Goal: Communication & Community: Answer question/provide support

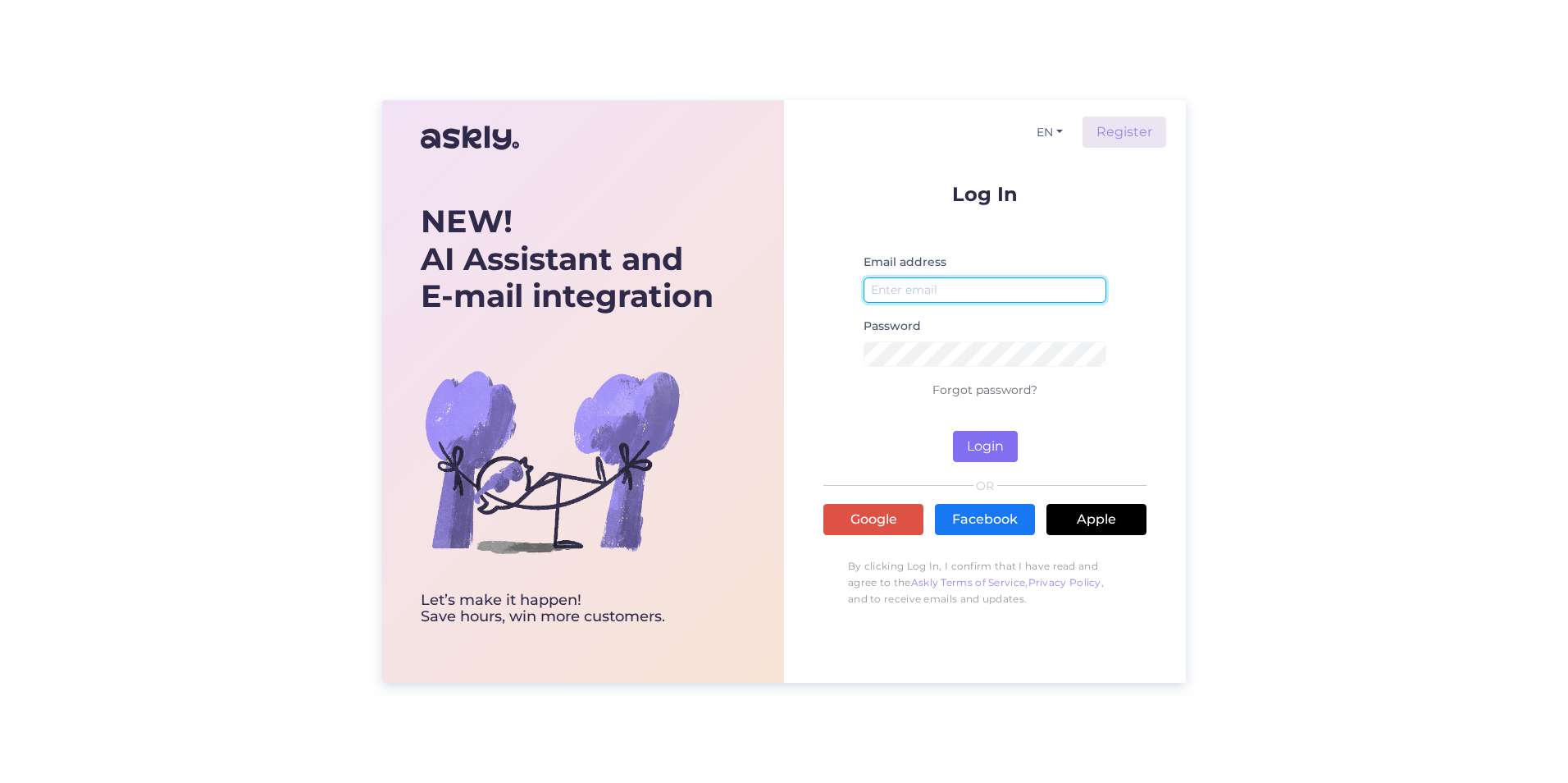
type input "[EMAIL_ADDRESS][PERSON_NAME][DOMAIN_NAME]"
click at [981, 439] on button "Login" at bounding box center [985, 446] width 65 height 31
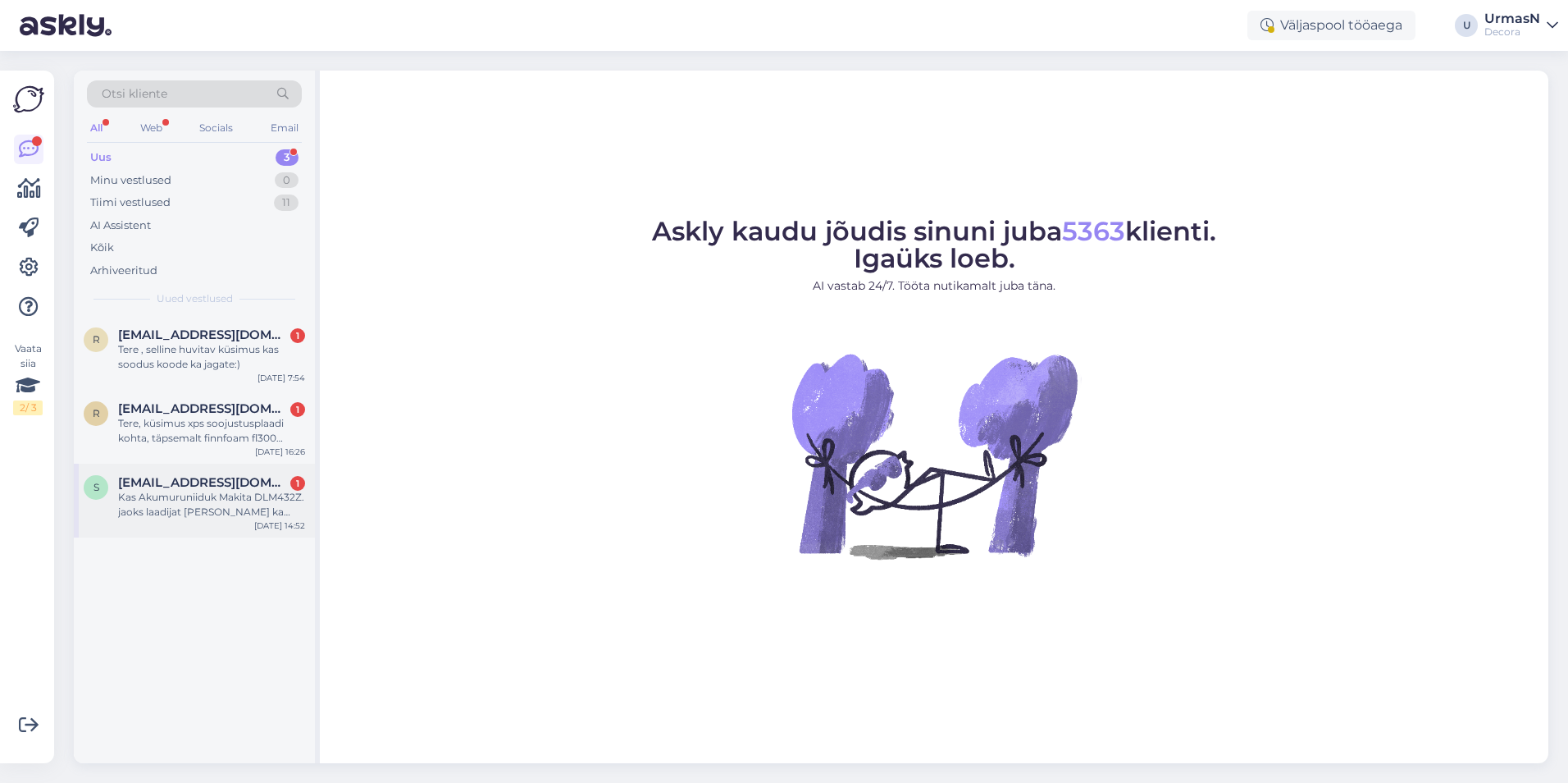
click at [193, 492] on div "Kas Akumuruniiduk Makita DLM432Z. jaoks laadijat [PERSON_NAME] ka pakute ja mis…" at bounding box center [211, 505] width 188 height 30
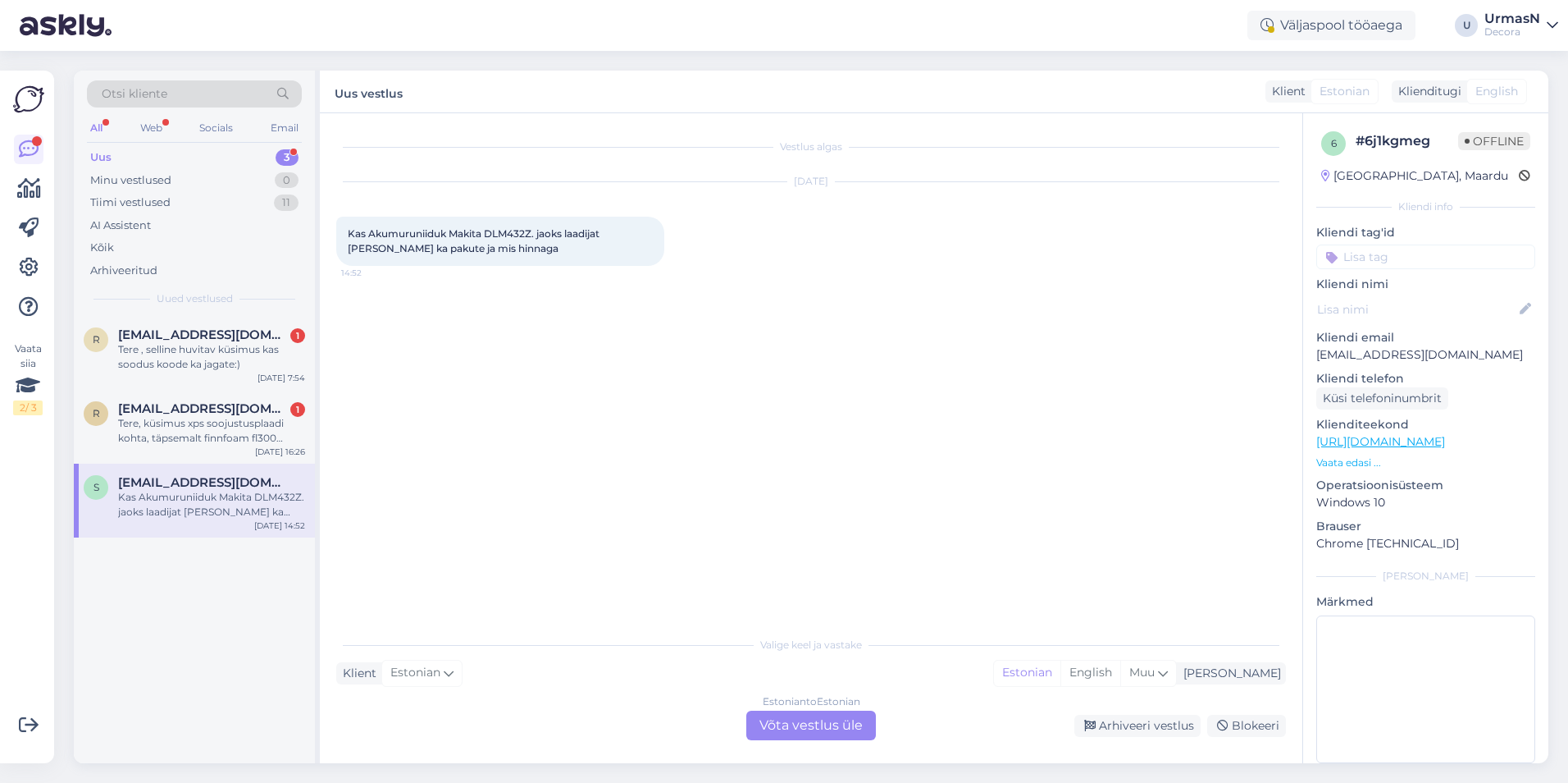
click at [1337, 463] on p "Vaata edasi ..." at bounding box center [1426, 462] width 219 height 15
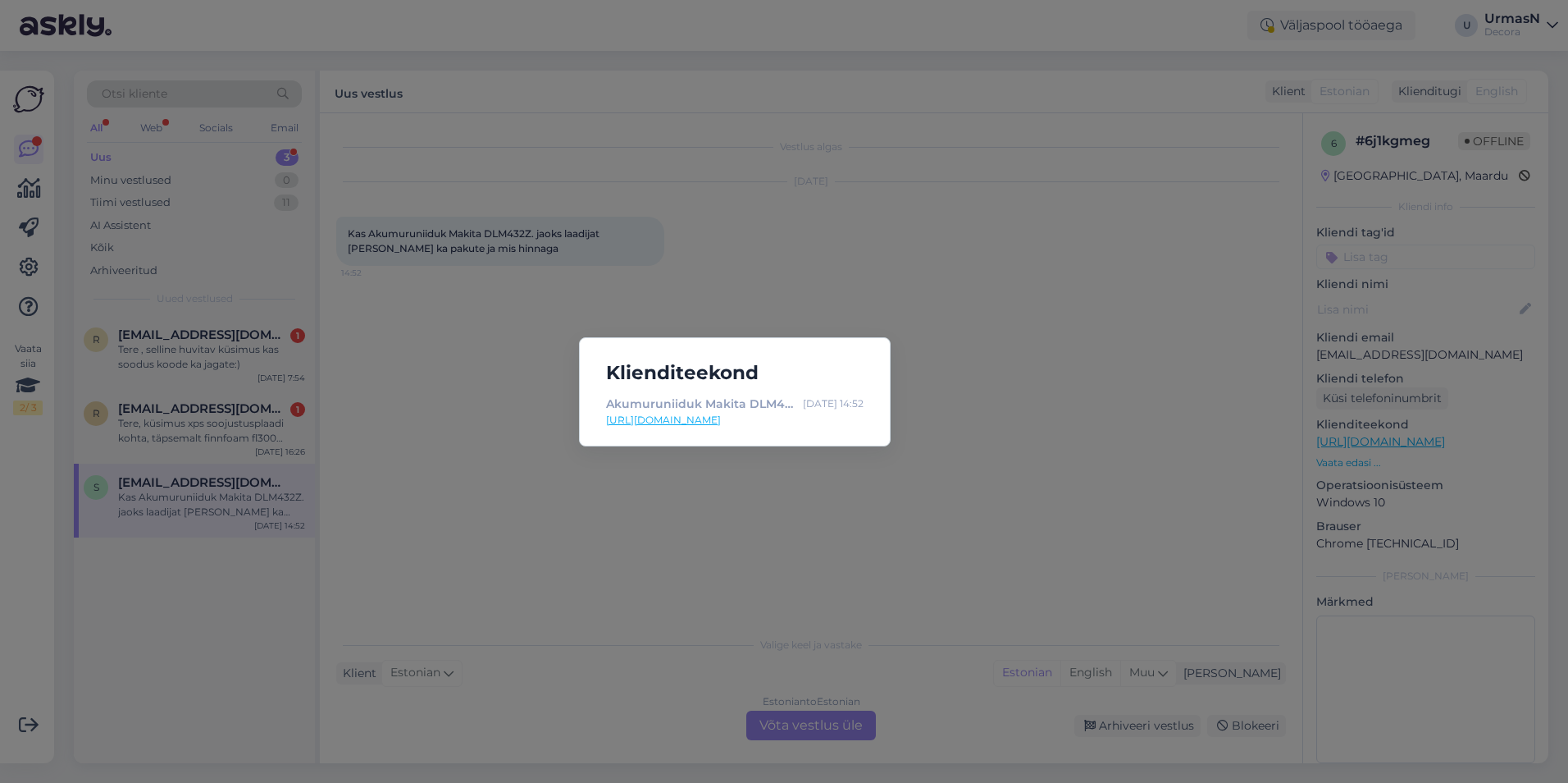
click at [589, 632] on div "Klienditeekond Akumuruniiduk Makita DLM432Z 088381891226 | Decora [DATE] 14:52 …" at bounding box center [784, 391] width 1568 height 783
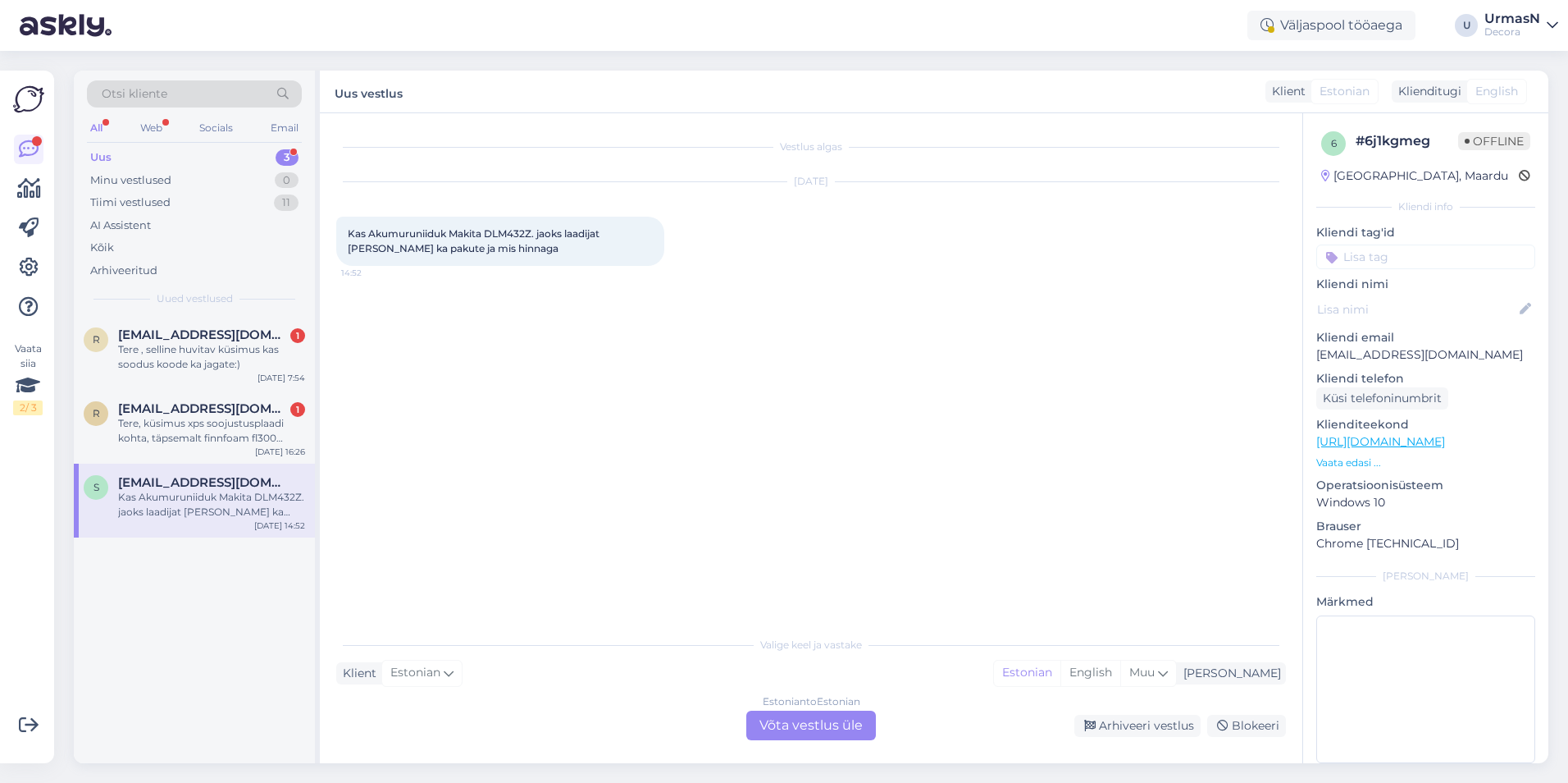
click at [775, 715] on div "Estonian to Estonian Võta vestlus üle" at bounding box center [811, 725] width 130 height 30
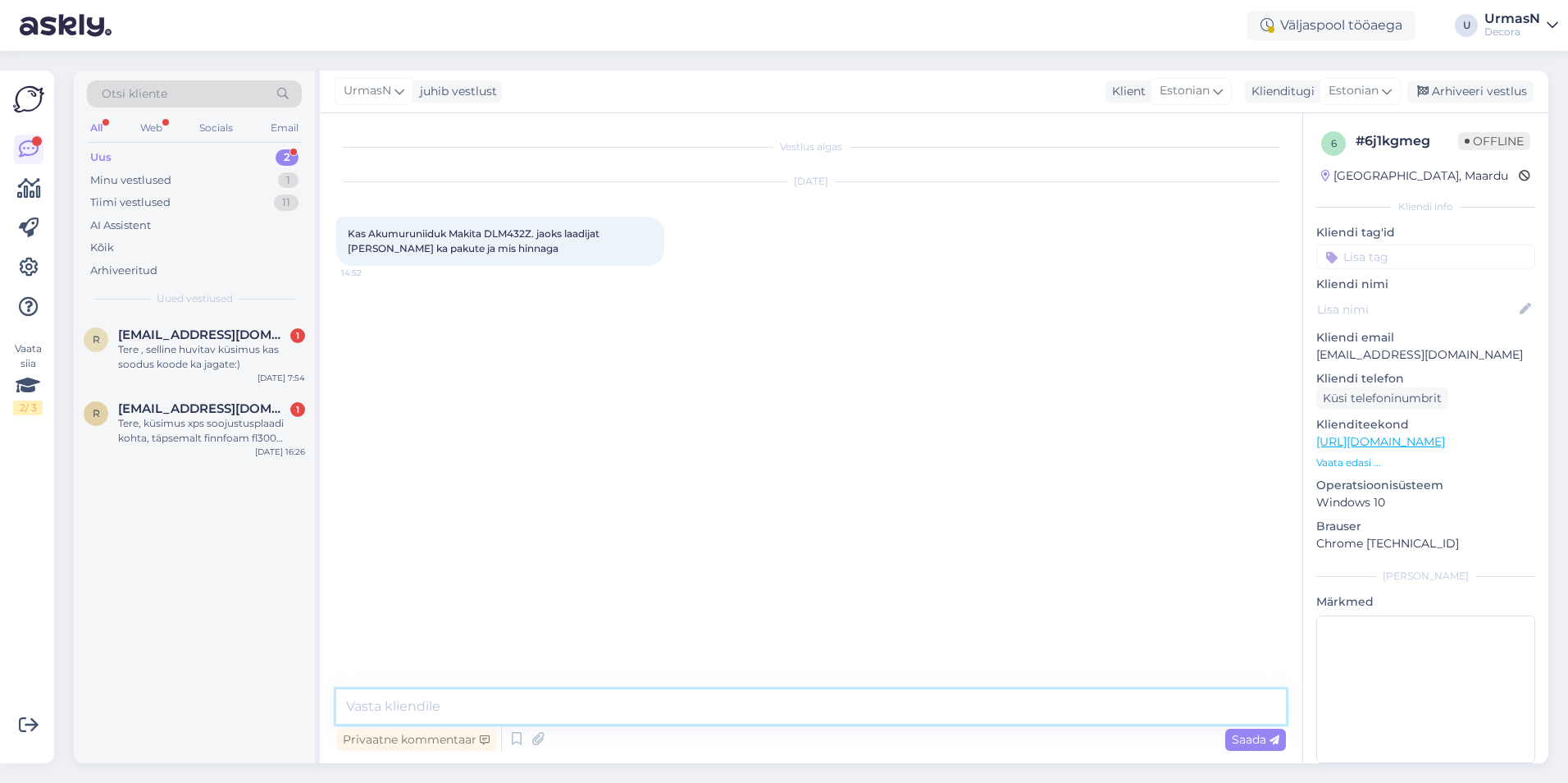
click at [420, 704] on textarea at bounding box center [811, 706] width 950 height 35
type textarea "Tere!"
paste textarea "[URL][DOMAIN_NAME]"
click at [436, 703] on textarea "Laadija ja aku [URL][DOMAIN_NAME]" at bounding box center [811, 706] width 950 height 35
drag, startPoint x: 352, startPoint y: 703, endPoint x: 328, endPoint y: 704, distance: 24.0
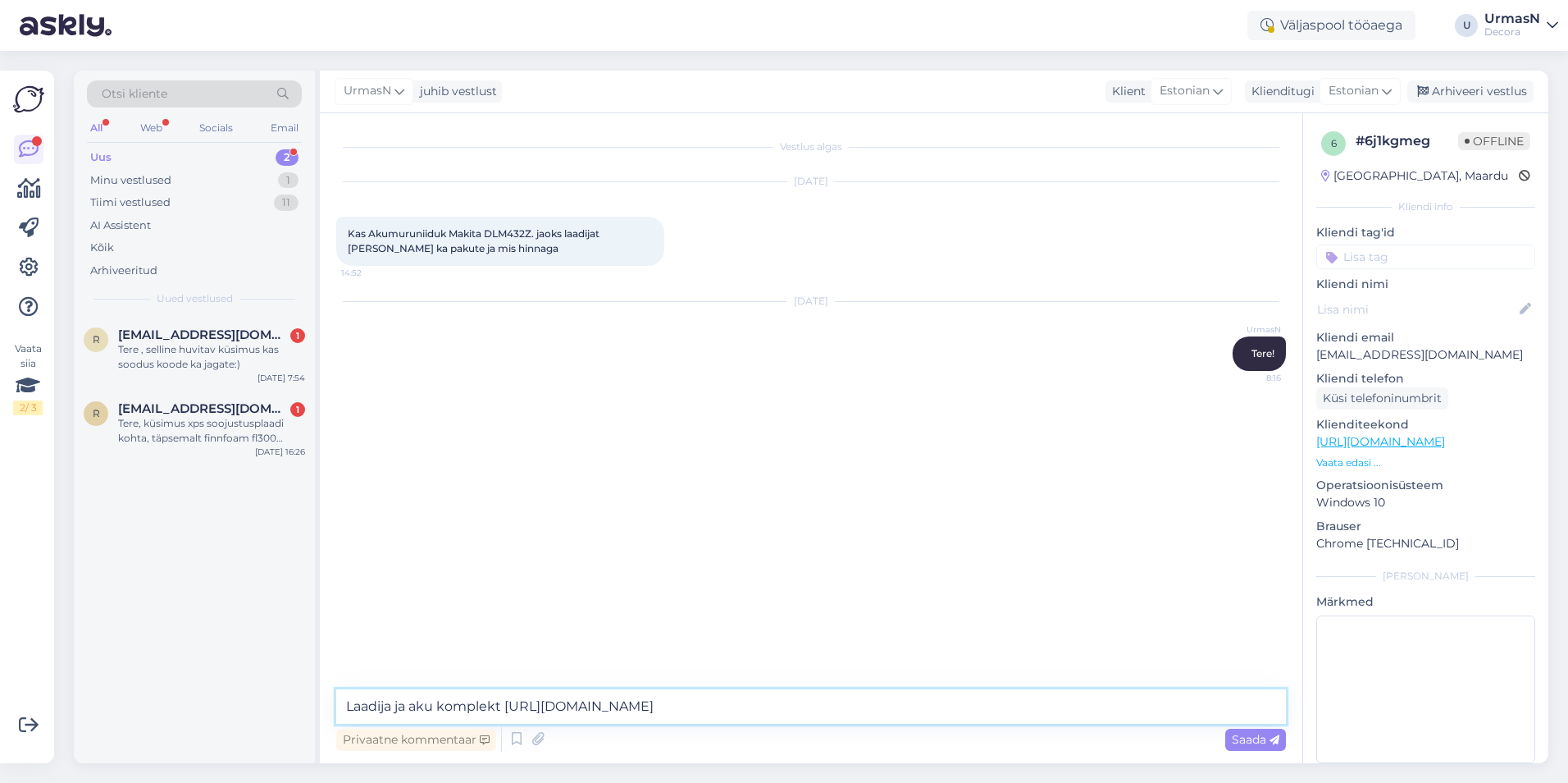
click at [328, 704] on div "Vestlus algas [DATE] Kas Akumuruniiduk Makita DLM432Z. jaoks laadijat [PERSON_N…" at bounding box center [811, 437] width 982 height 649
type textarea "Makita laadija ja aku komplekt [URL][DOMAIN_NAME]"
click at [1246, 748] on div "Saada" at bounding box center [1256, 739] width 61 height 22
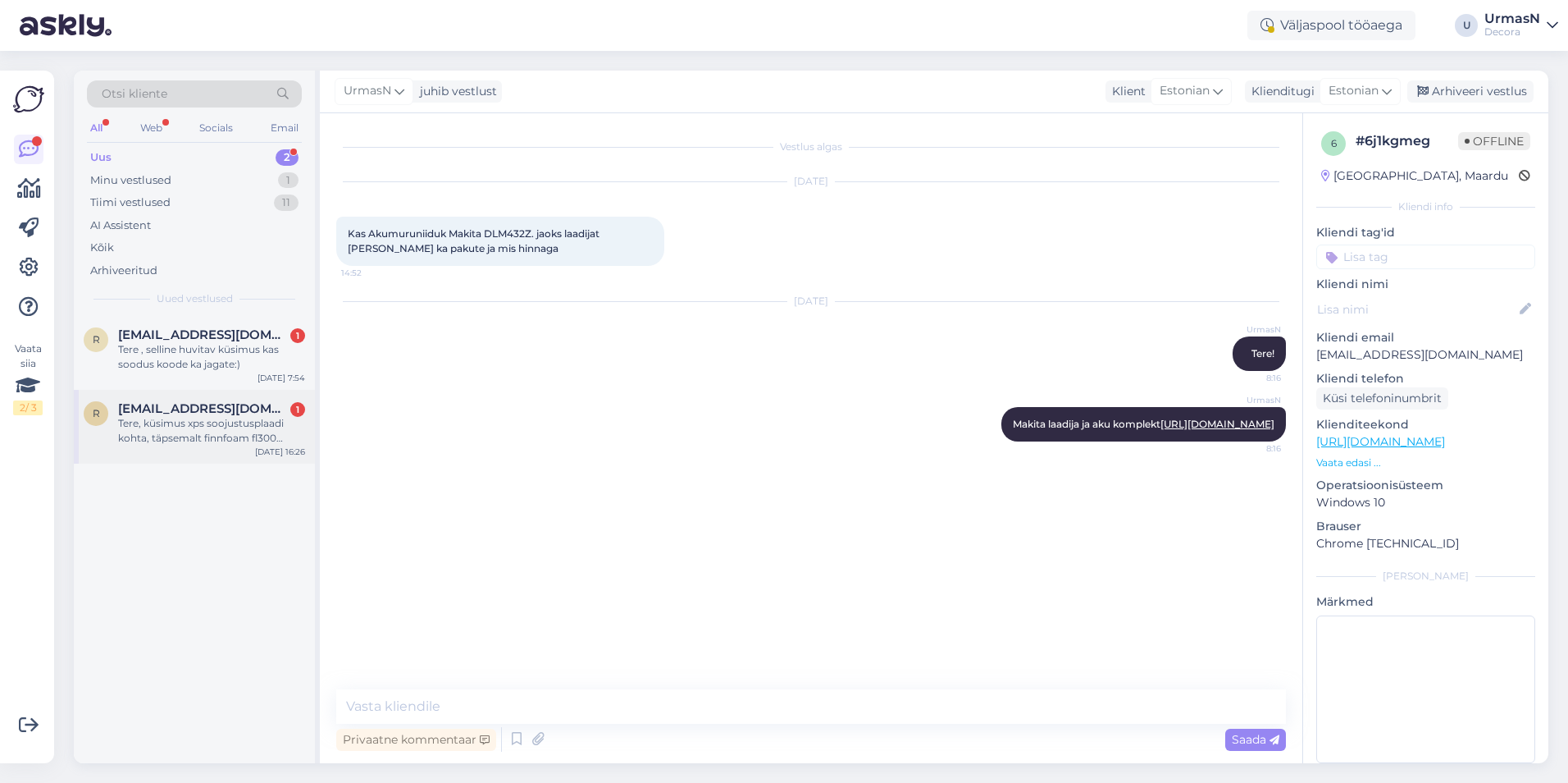
click at [247, 434] on div "Tere, küsimus xps soojustusplaadi kohta, täpsemalt finnfoam fl300 100x585x2485,…" at bounding box center [211, 431] width 188 height 30
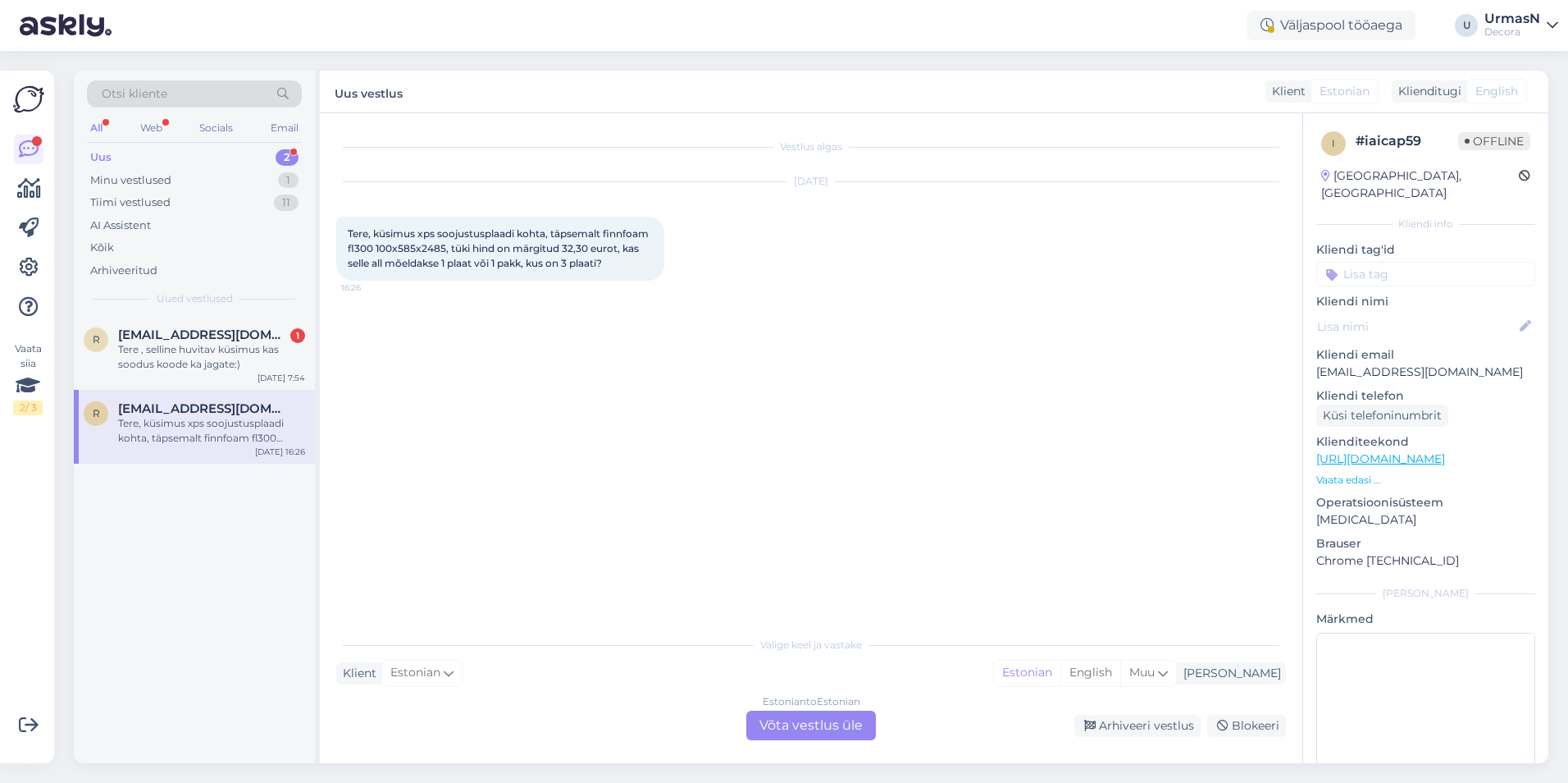
click at [782, 723] on div "Estonian to Estonian Võta vestlus üle" at bounding box center [811, 725] width 130 height 30
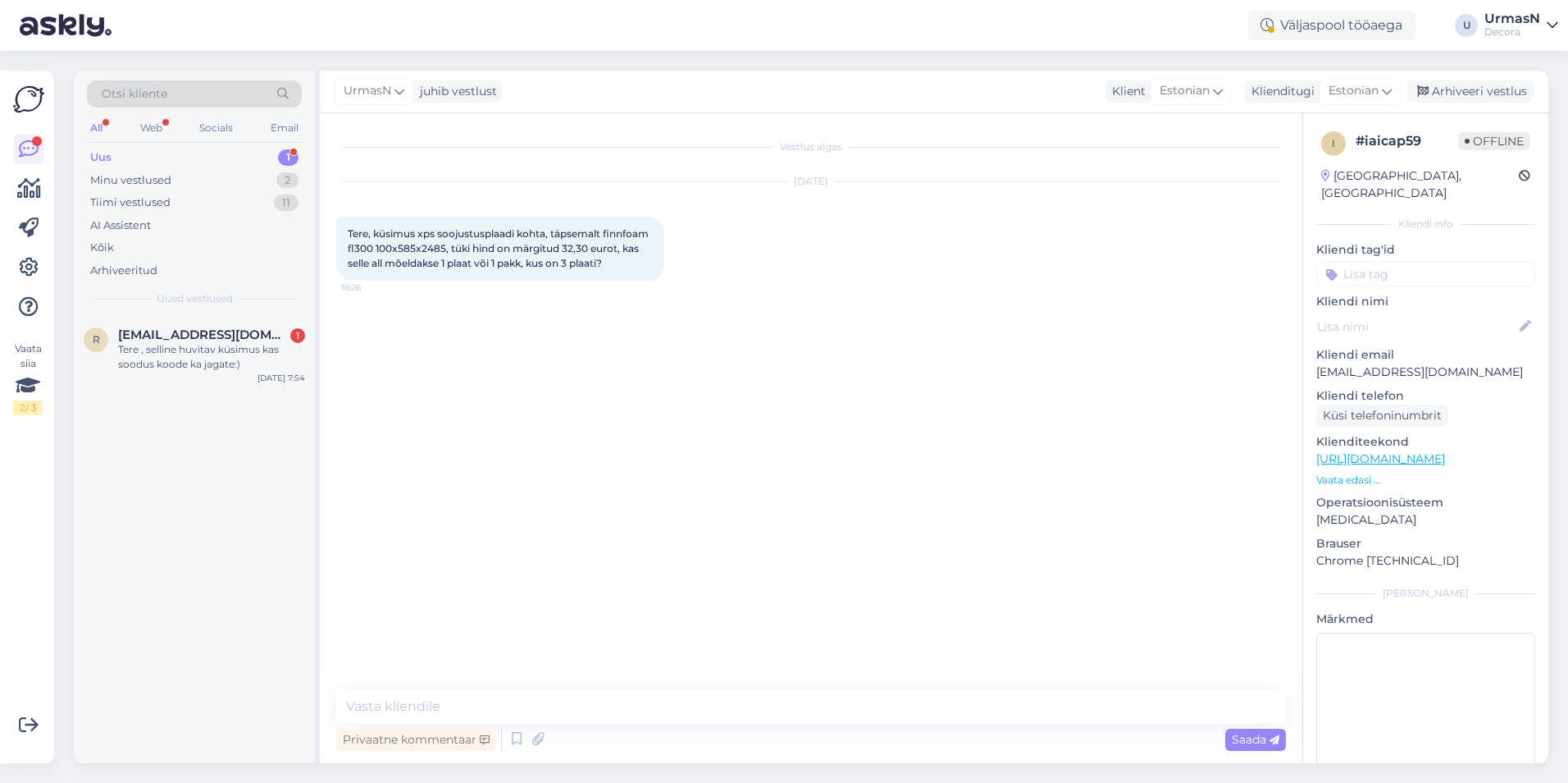
click at [1332, 473] on p "Vaata edasi ..." at bounding box center [1426, 480] width 219 height 15
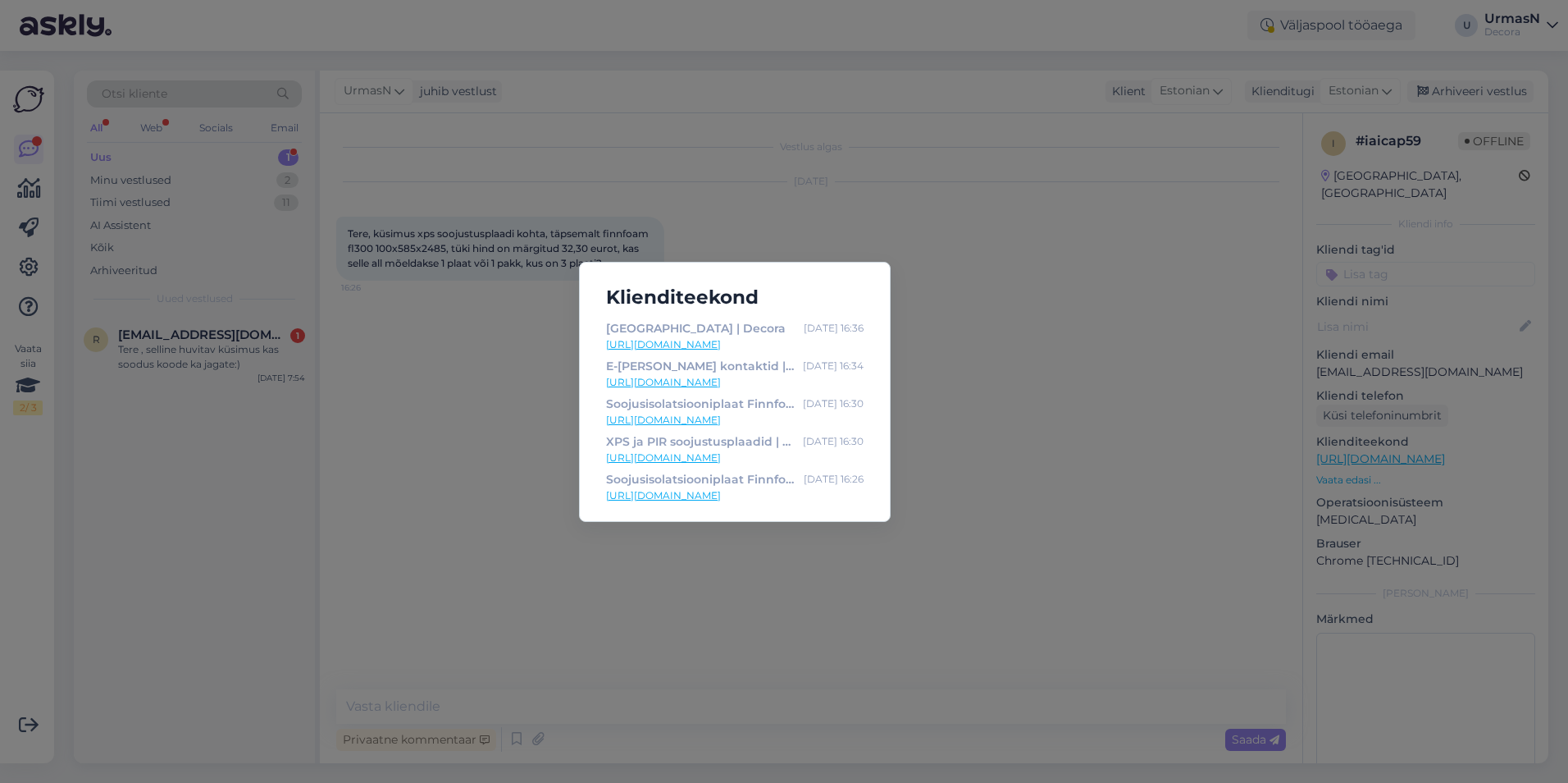
click at [538, 653] on div "Klienditeekond [GEOGRAPHIC_DATA] | Decora [DATE] 16:36 [URL][DOMAIN_NAME] E-[PE…" at bounding box center [784, 391] width 1568 height 783
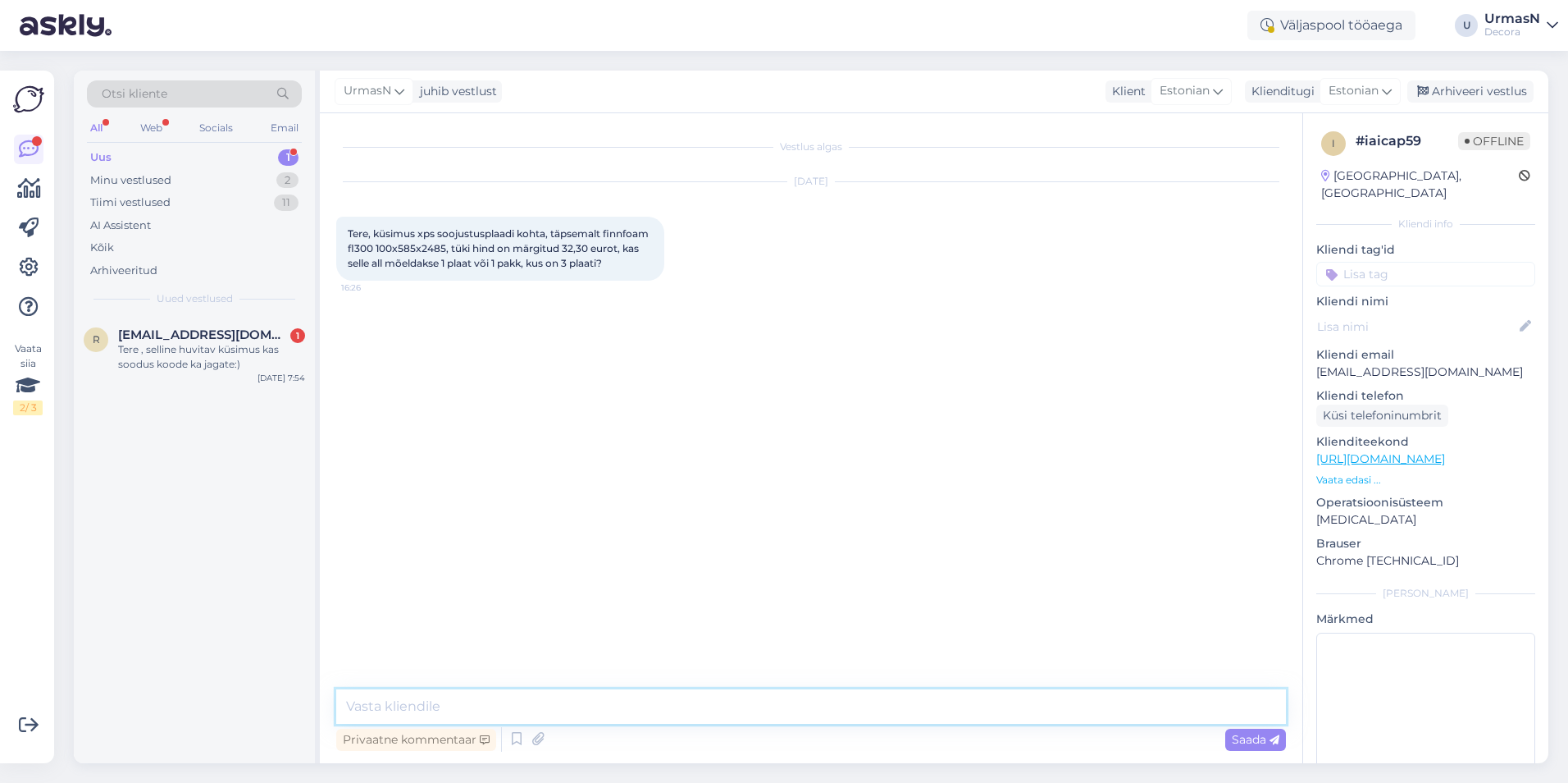
click at [387, 699] on textarea at bounding box center [811, 706] width 950 height 35
type textarea "Tere!"
type textarea "See on ühe plaadi hind."
click at [235, 366] on div "Tere , selline huvitav küsimus kas soodus koode ka jagate:)" at bounding box center [211, 357] width 188 height 30
